Goal: Task Accomplishment & Management: Use online tool/utility

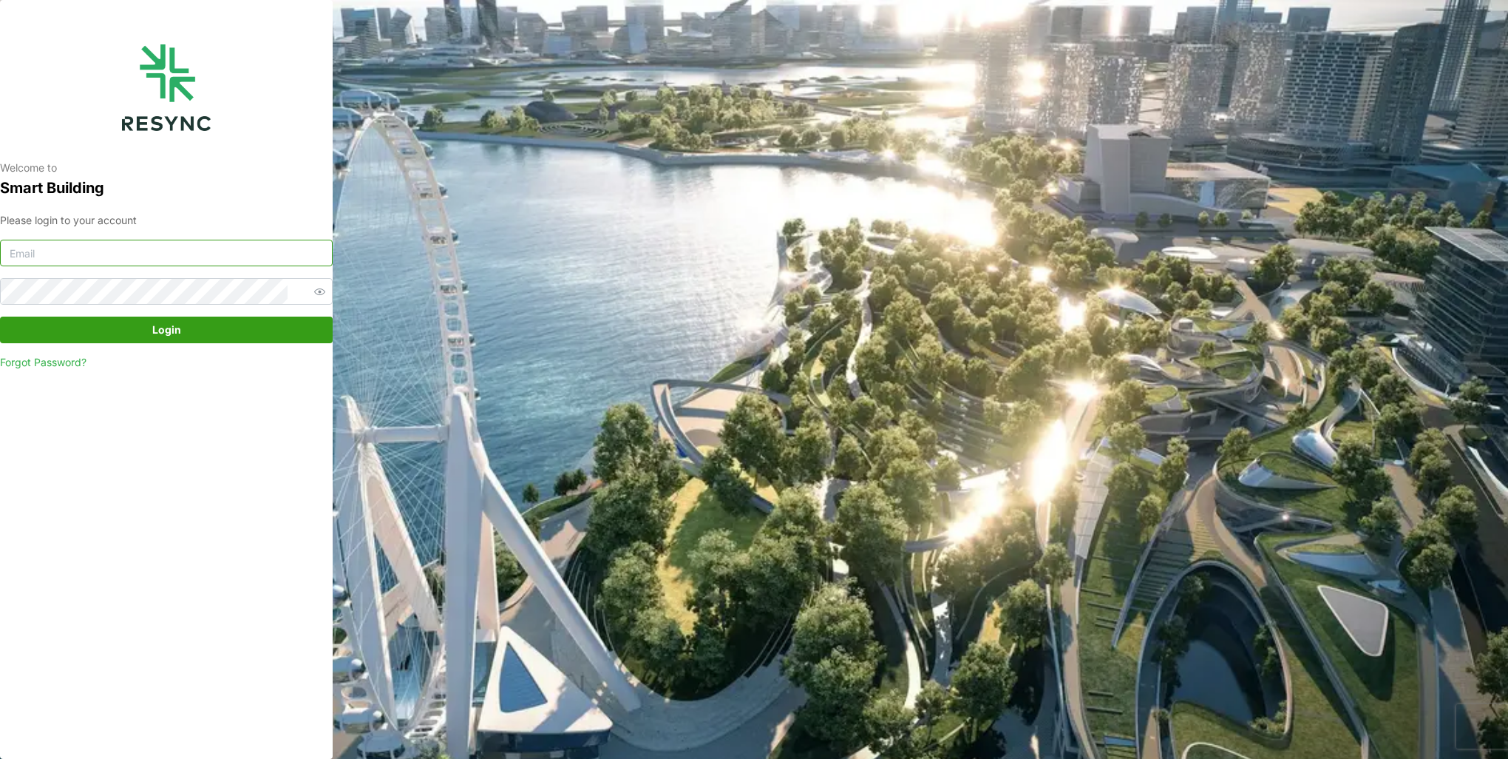
click at [240, 249] on input at bounding box center [166, 253] width 333 height 27
type input "burhanamali.arshad@aumovio.com"
click at [0, 316] on button "Login" at bounding box center [166, 329] width 333 height 27
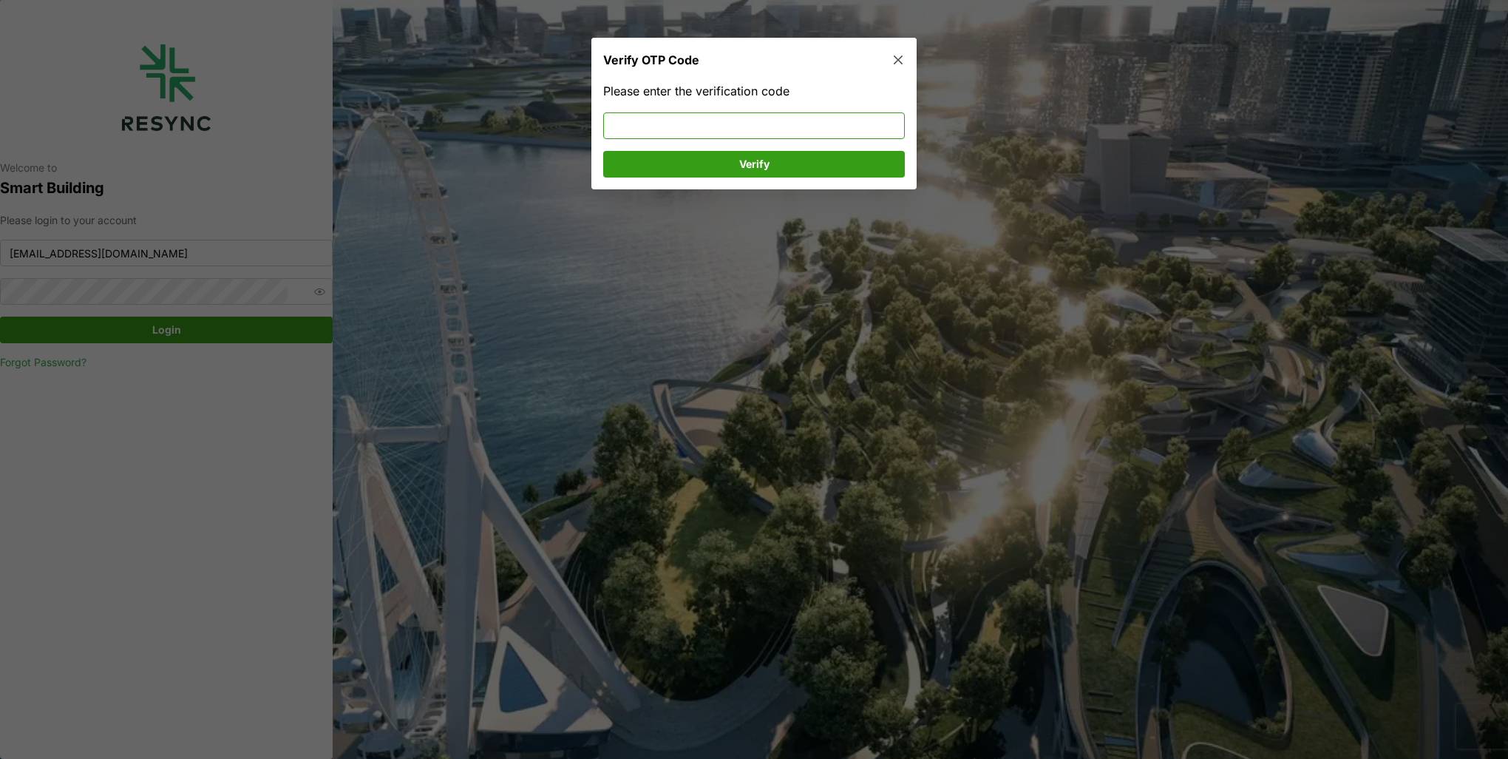
click at [681, 130] on input at bounding box center [754, 125] width 302 height 27
type input "522215"
click at [707, 165] on span "Verify" at bounding box center [754, 164] width 274 height 25
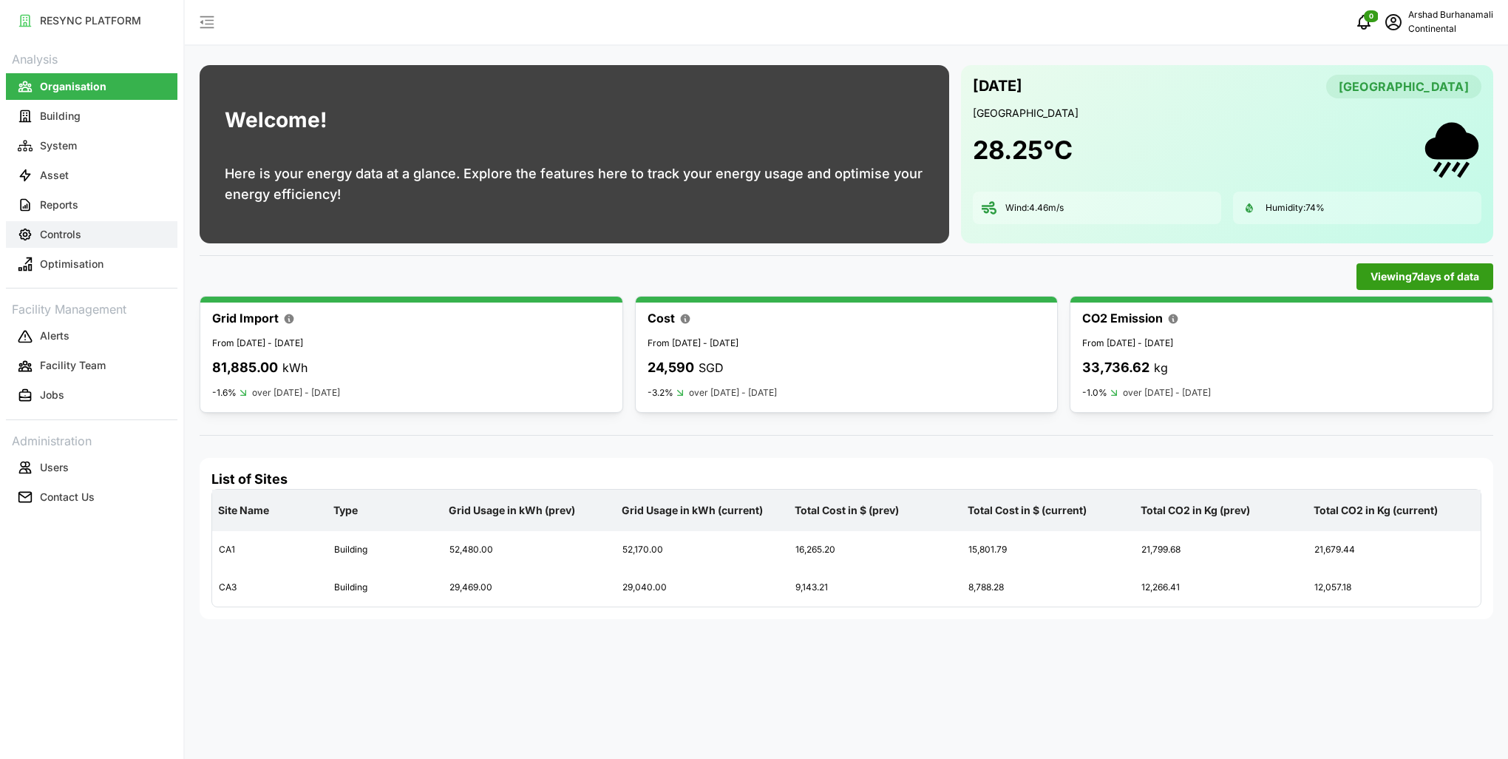
click at [104, 226] on button "Controls" at bounding box center [92, 234] width 172 height 27
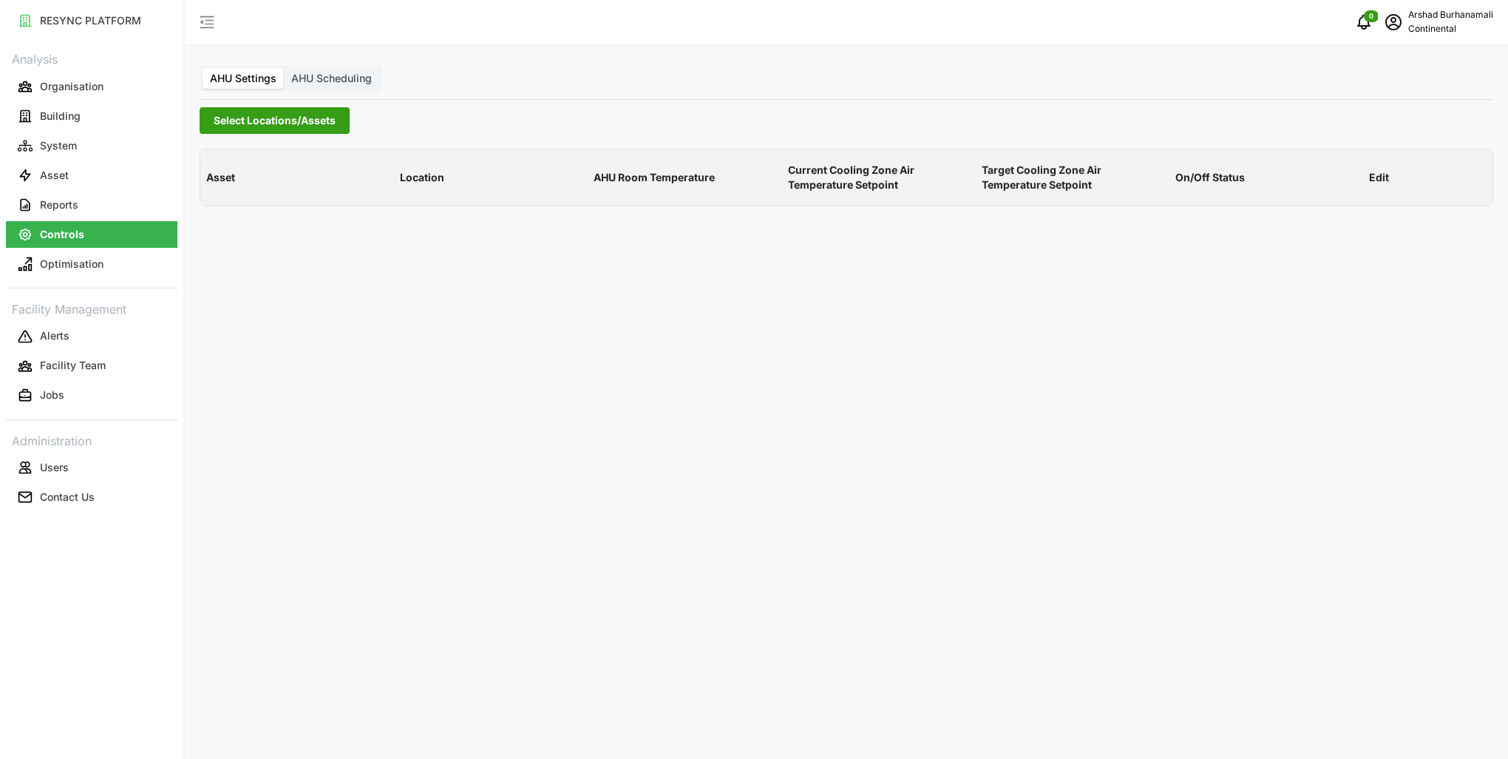
click at [257, 128] on span "Select Locations/Assets" at bounding box center [275, 120] width 122 height 25
click at [216, 187] on icon at bounding box center [219, 187] width 12 height 12
click at [247, 206] on span "Select CA1" at bounding box center [249, 209] width 10 height 10
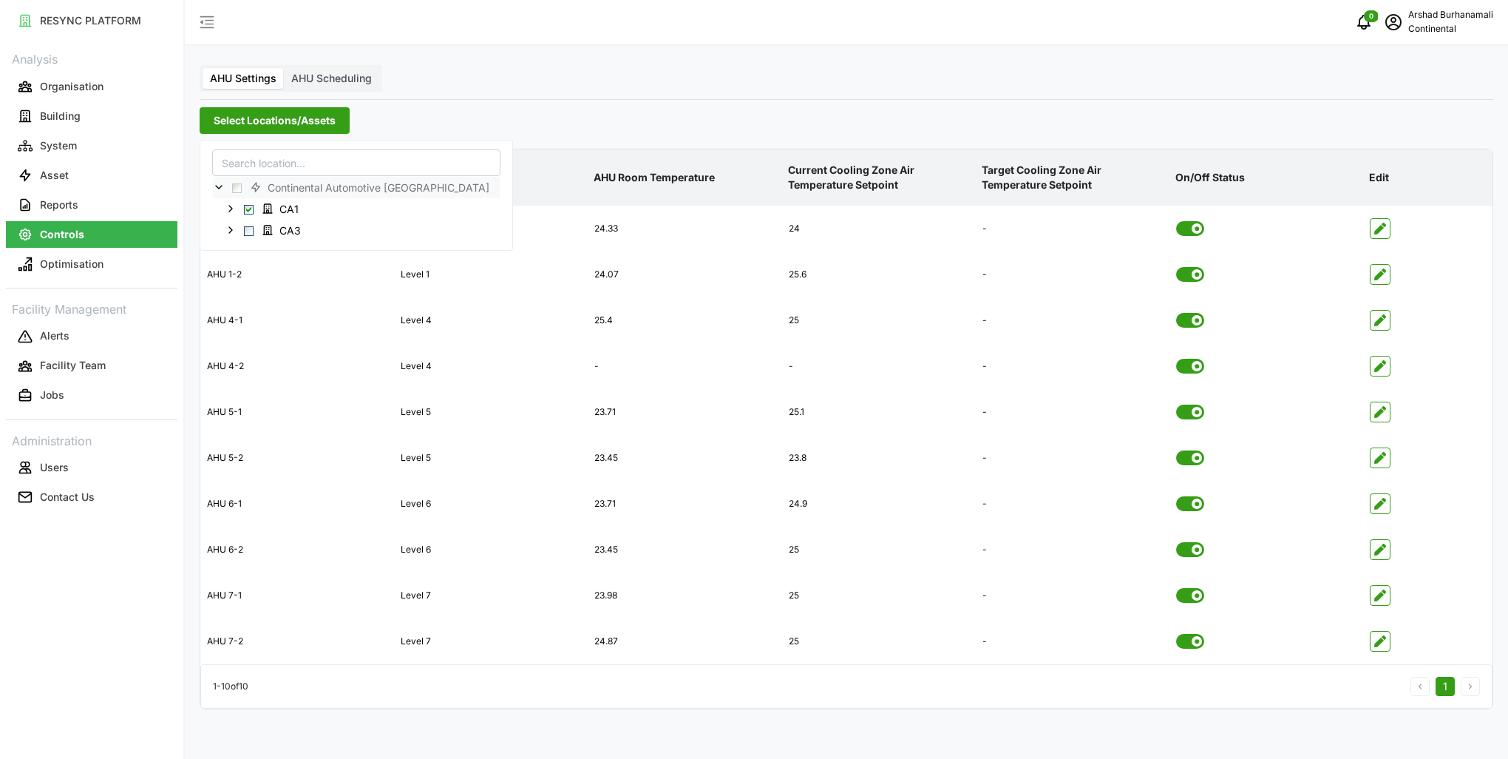
click at [812, 179] on p "Current Cooling Zone Air Temperature Setpoint" at bounding box center [879, 178] width 188 height 54
